Goal: Find specific page/section: Find specific page/section

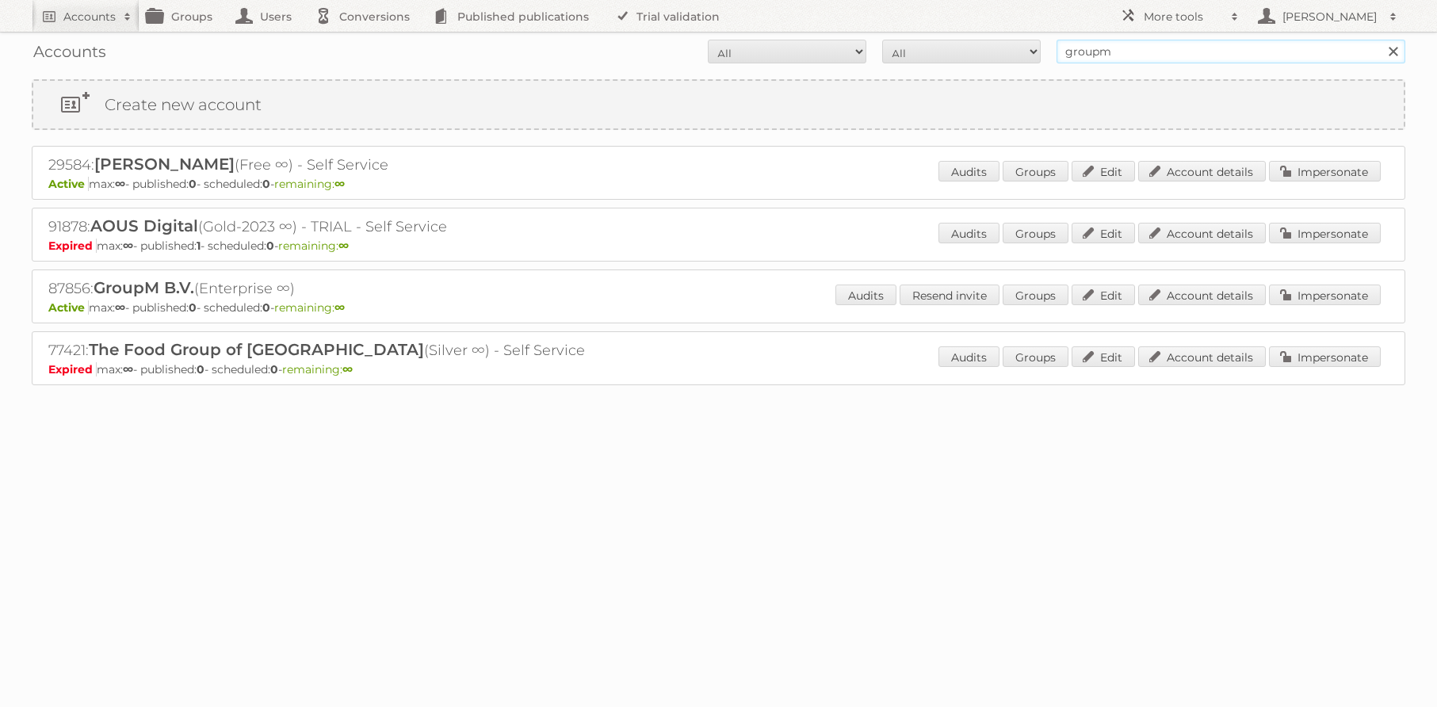
click at [1179, 40] on input "groupm" at bounding box center [1230, 52] width 349 height 24
type input "media markt"
click at [1381, 40] on input "Search" at bounding box center [1393, 52] width 24 height 24
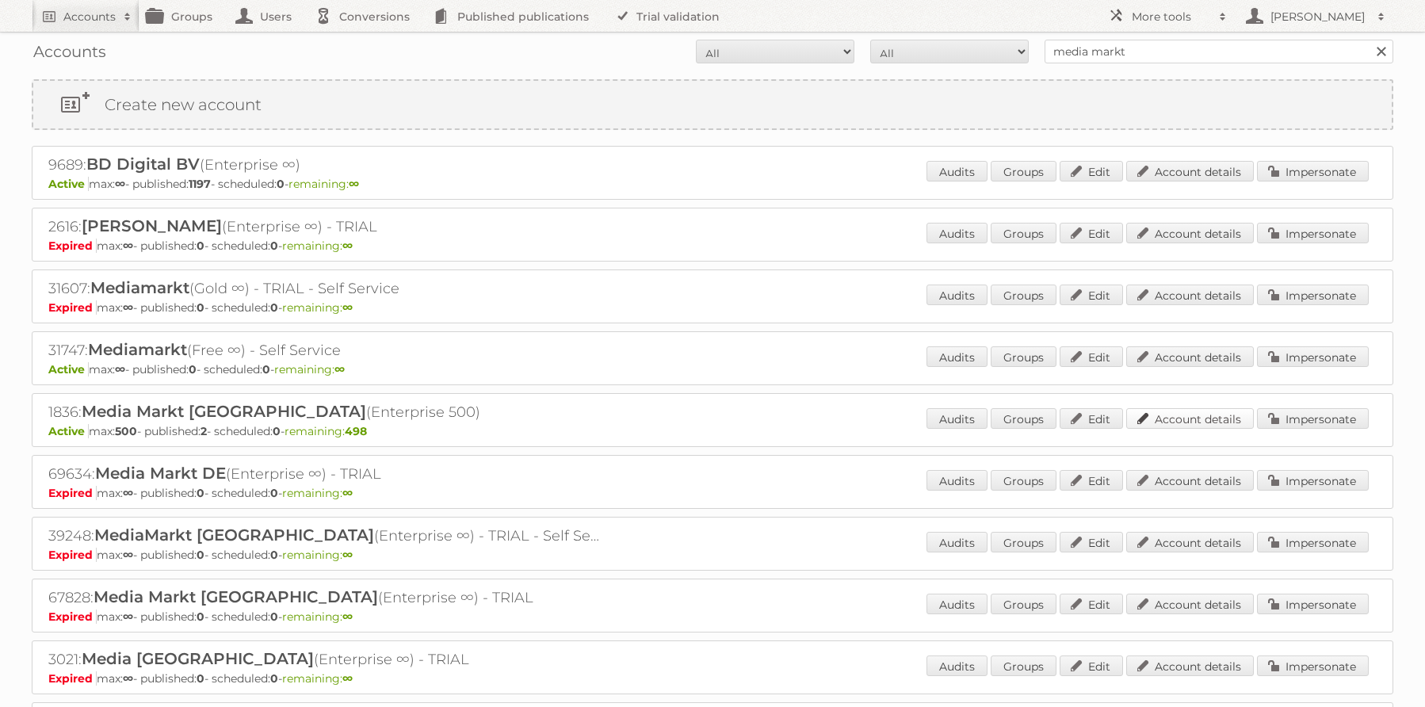
click at [1175, 417] on link "Account details" at bounding box center [1190, 418] width 128 height 21
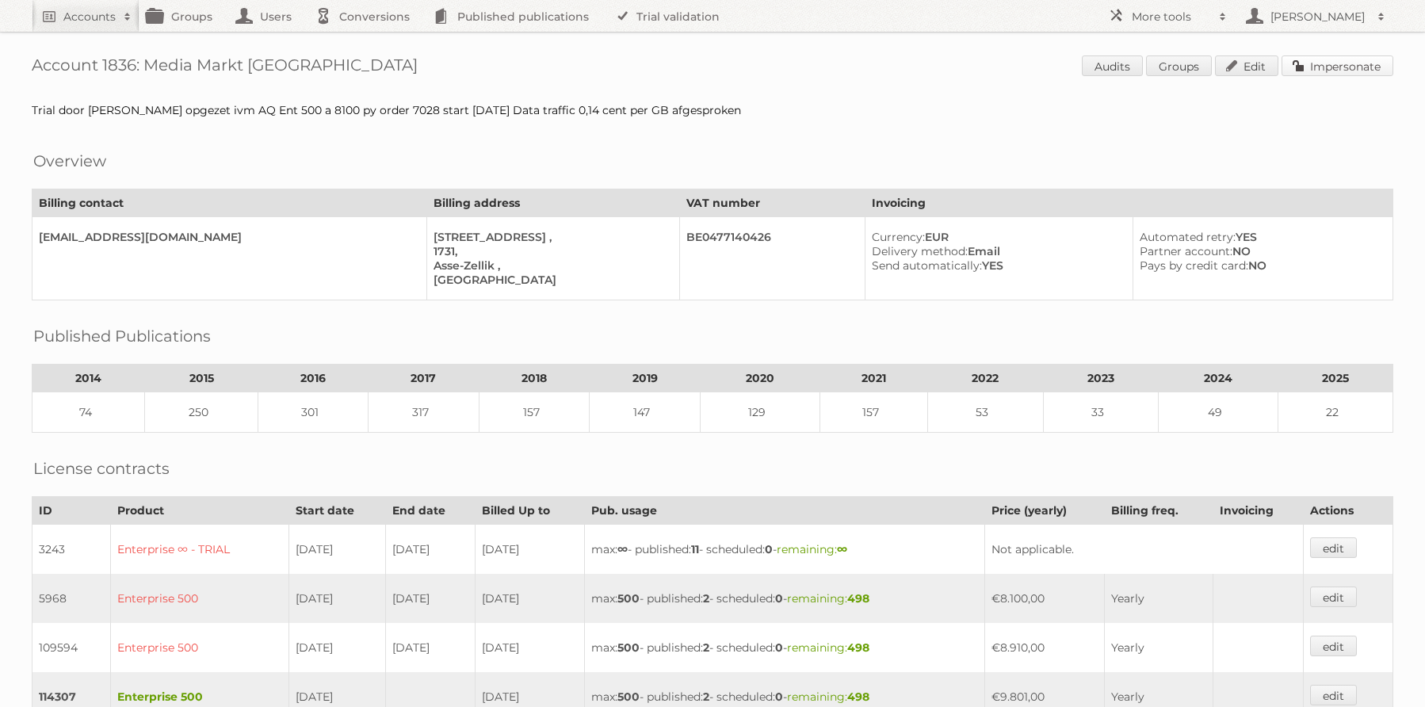
click at [1351, 60] on link "Impersonate" at bounding box center [1338, 65] width 112 height 21
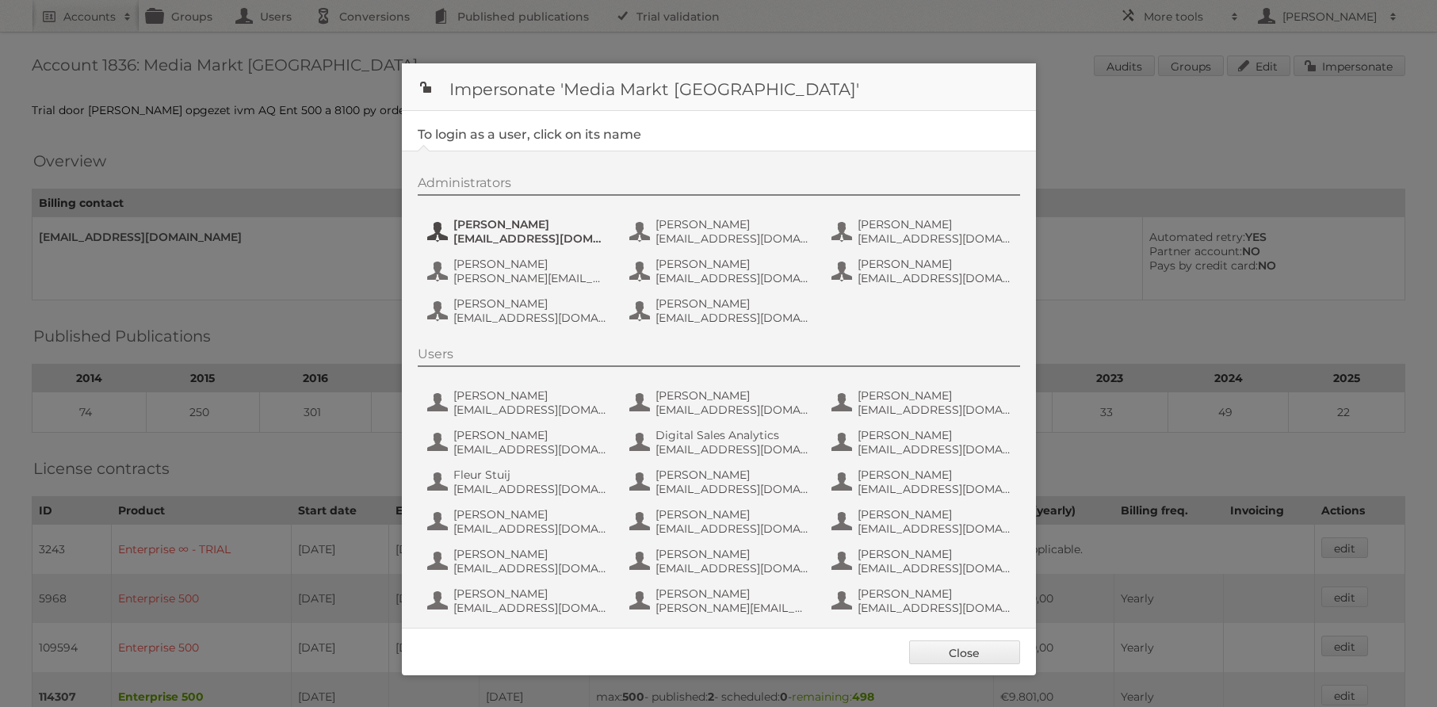
click at [498, 235] on span "bernardc@media-saturn.com" at bounding box center [530, 238] width 154 height 14
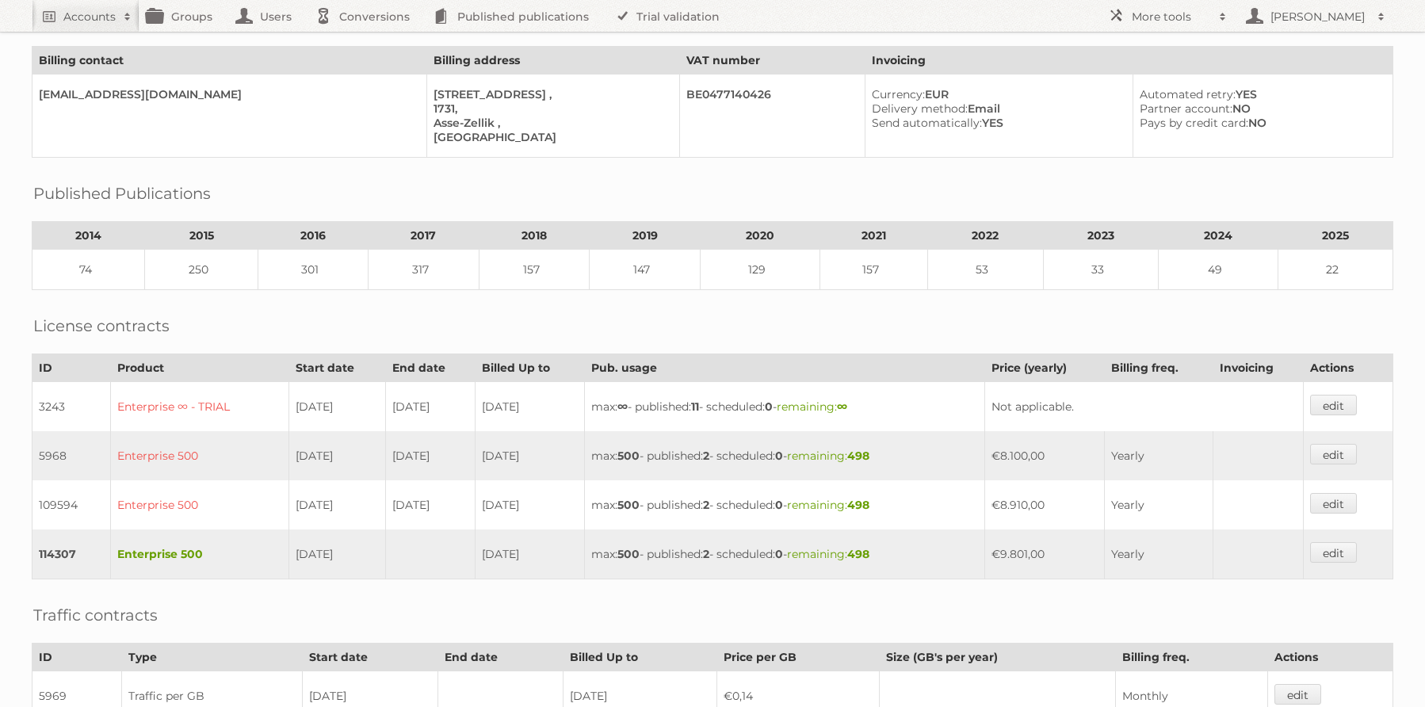
scroll to position [419, 0]
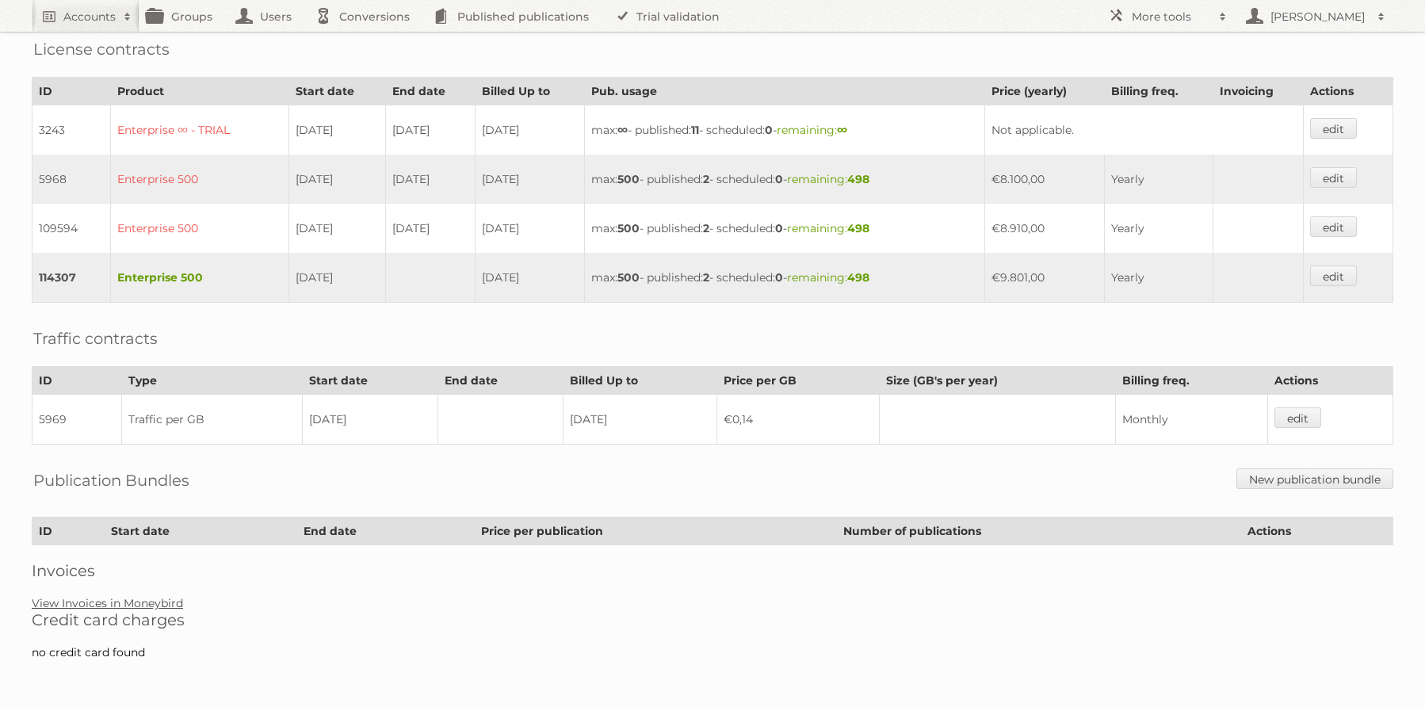
click at [128, 605] on link "View Invoices in Moneybird" at bounding box center [107, 603] width 151 height 14
click at [85, 21] on h2 "Accounts" at bounding box center [89, 17] width 52 height 16
type input"] "leen baker"
click at [365, 40] on input "Search" at bounding box center [377, 52] width 24 height 24
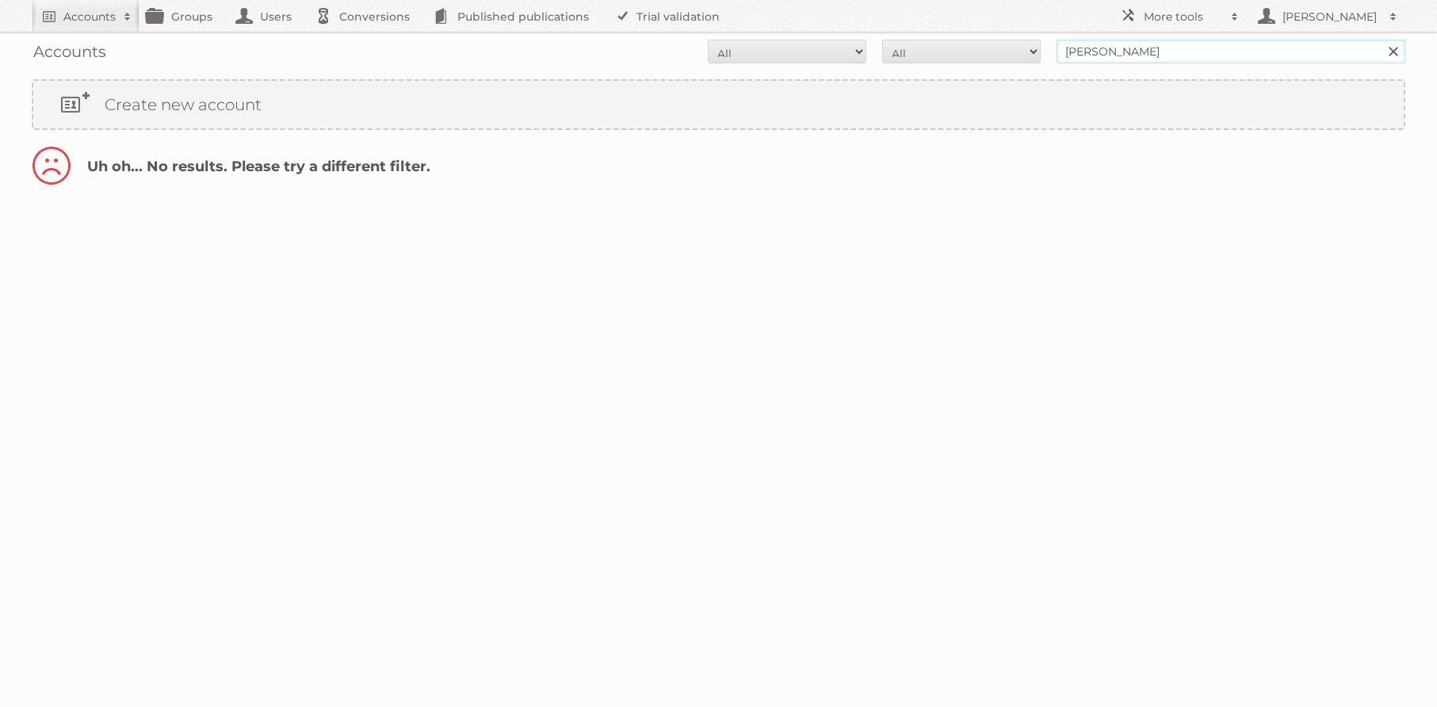
click at [1146, 60] on input "leen baker" at bounding box center [1230, 52] width 349 height 24
type input "leen bakker"
click at [1381, 40] on input "Search" at bounding box center [1393, 52] width 24 height 24
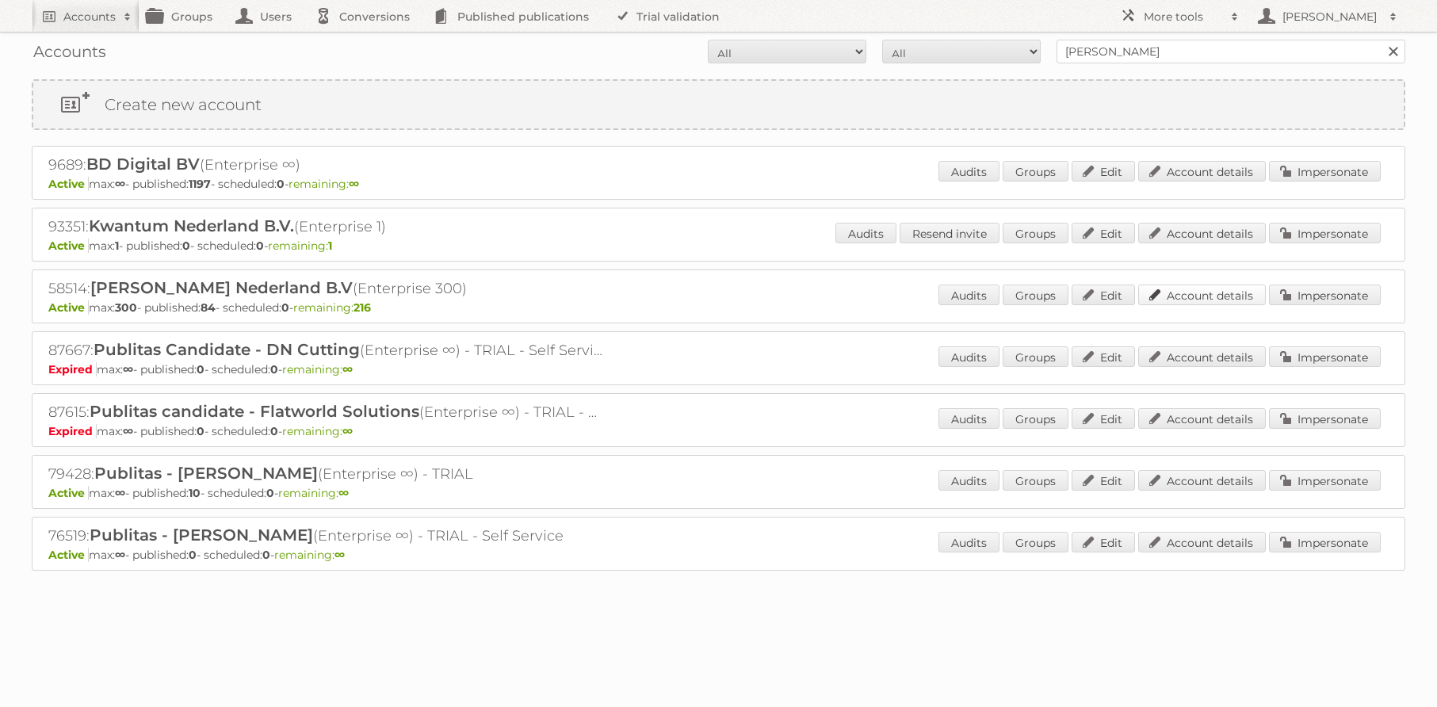
drag, startPoint x: 1177, startPoint y: 289, endPoint x: 1162, endPoint y: 290, distance: 15.1
click at [1177, 289] on link "Account details" at bounding box center [1202, 295] width 128 height 21
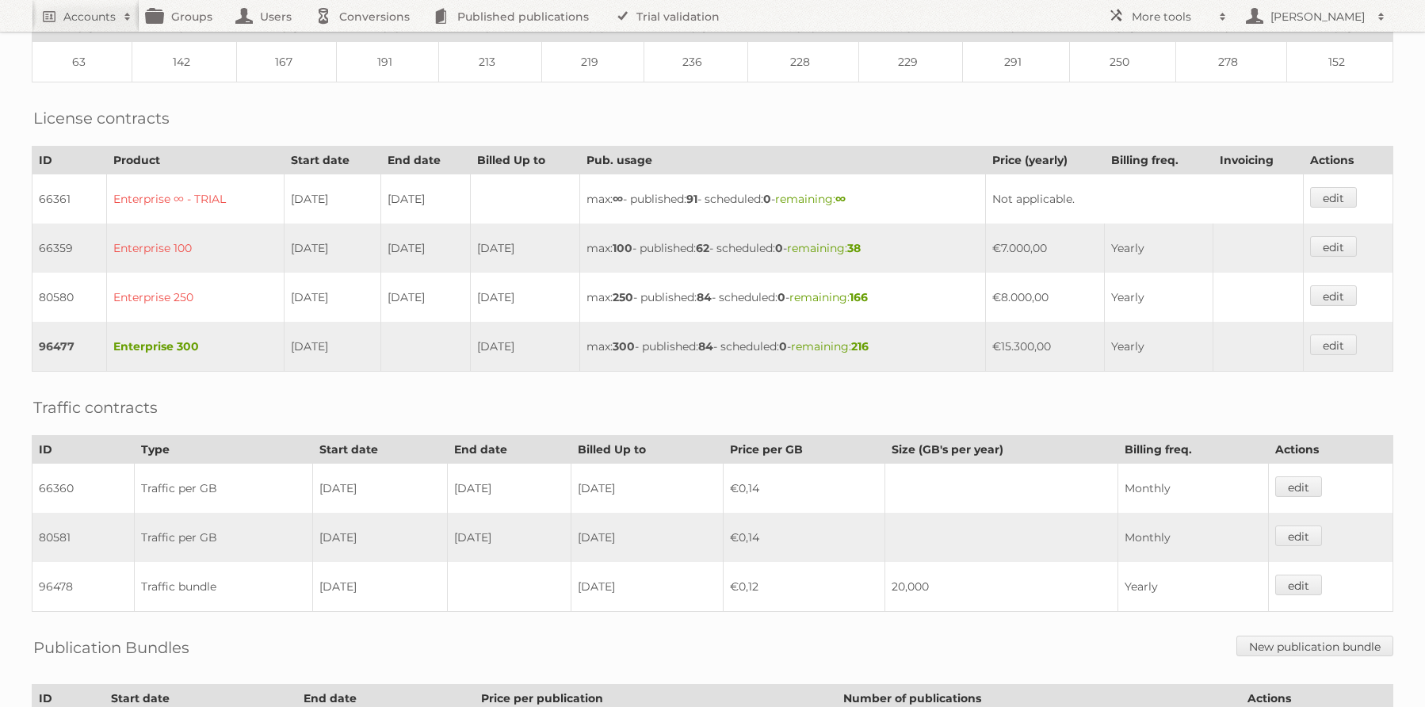
scroll to position [560, 0]
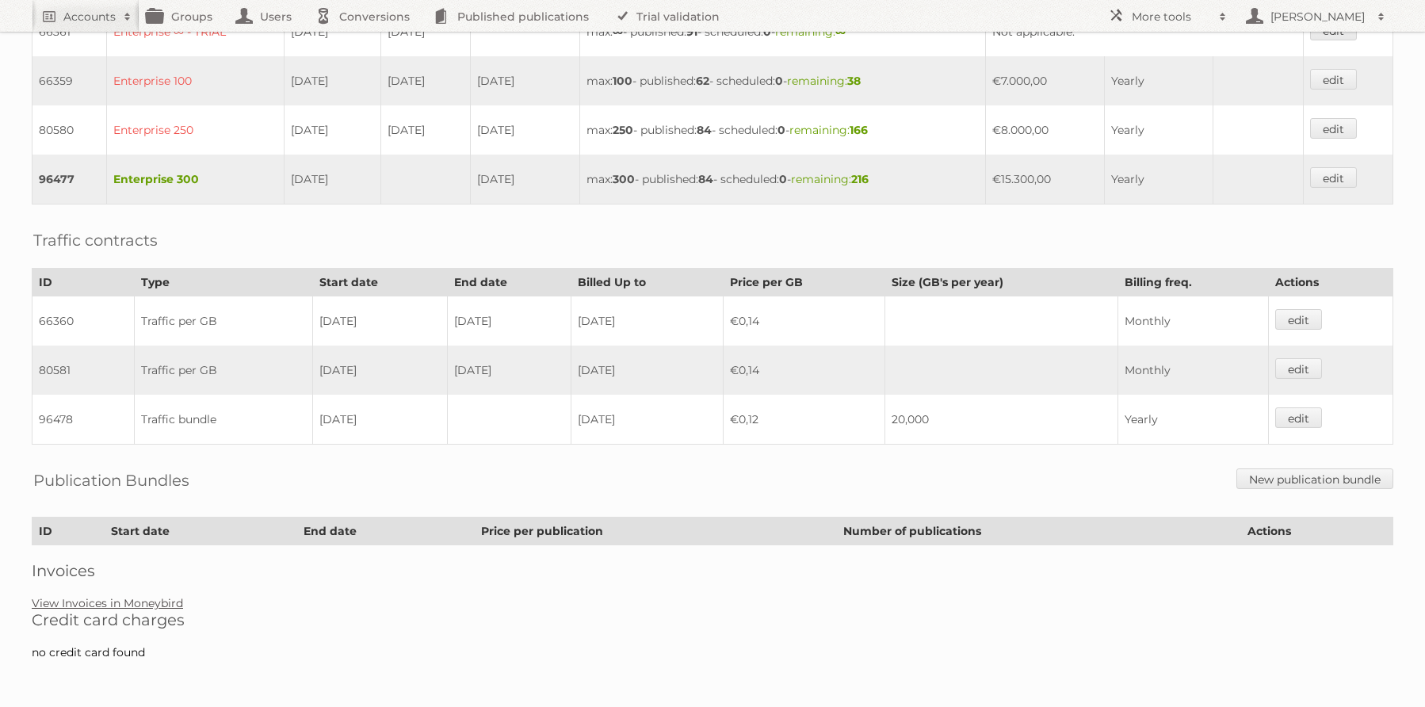
click at [107, 602] on link "View Invoices in Moneybird" at bounding box center [107, 603] width 151 height 14
